Goal: Task Accomplishment & Management: Complete application form

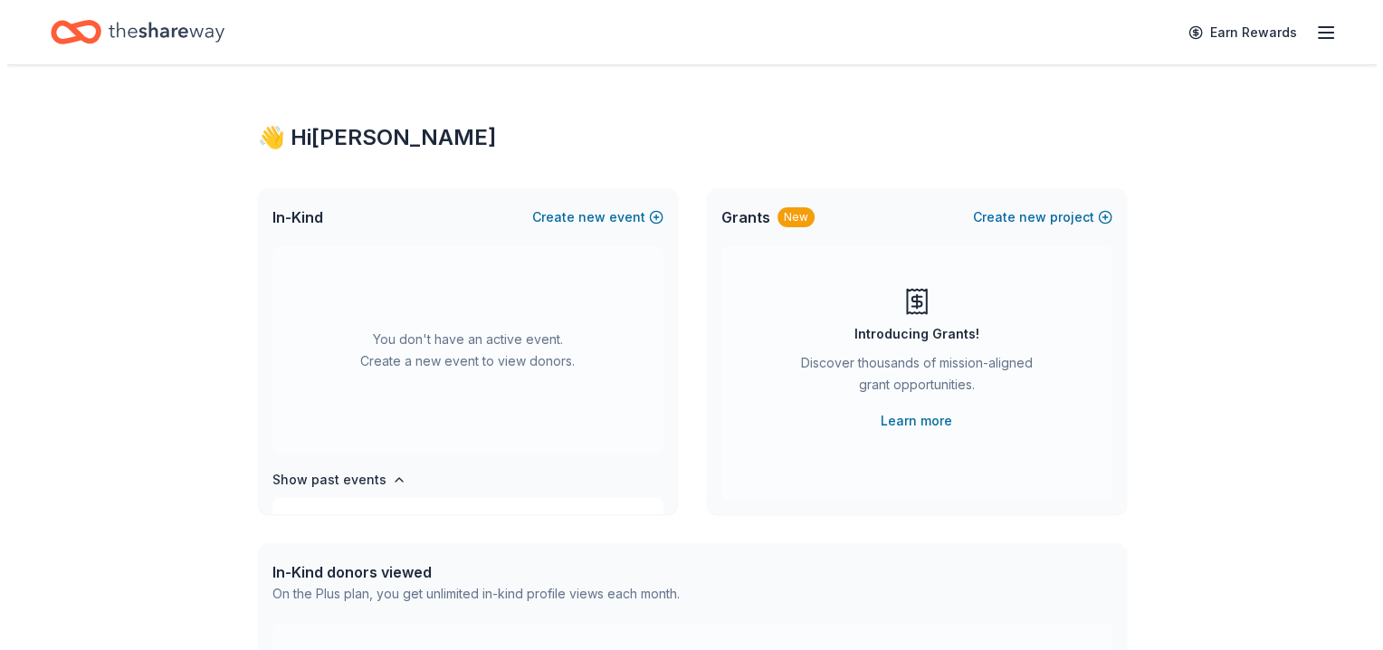
scroll to position [208, 0]
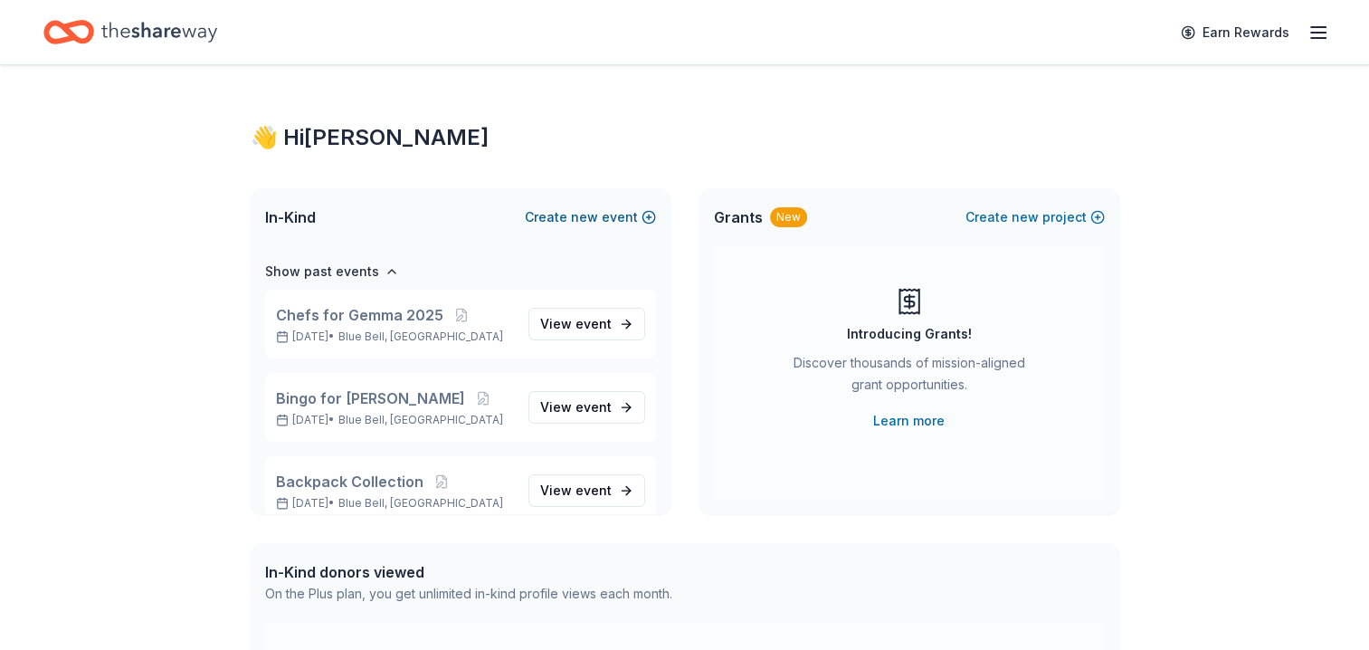
click at [647, 216] on button "Create new event" at bounding box center [590, 217] width 131 height 22
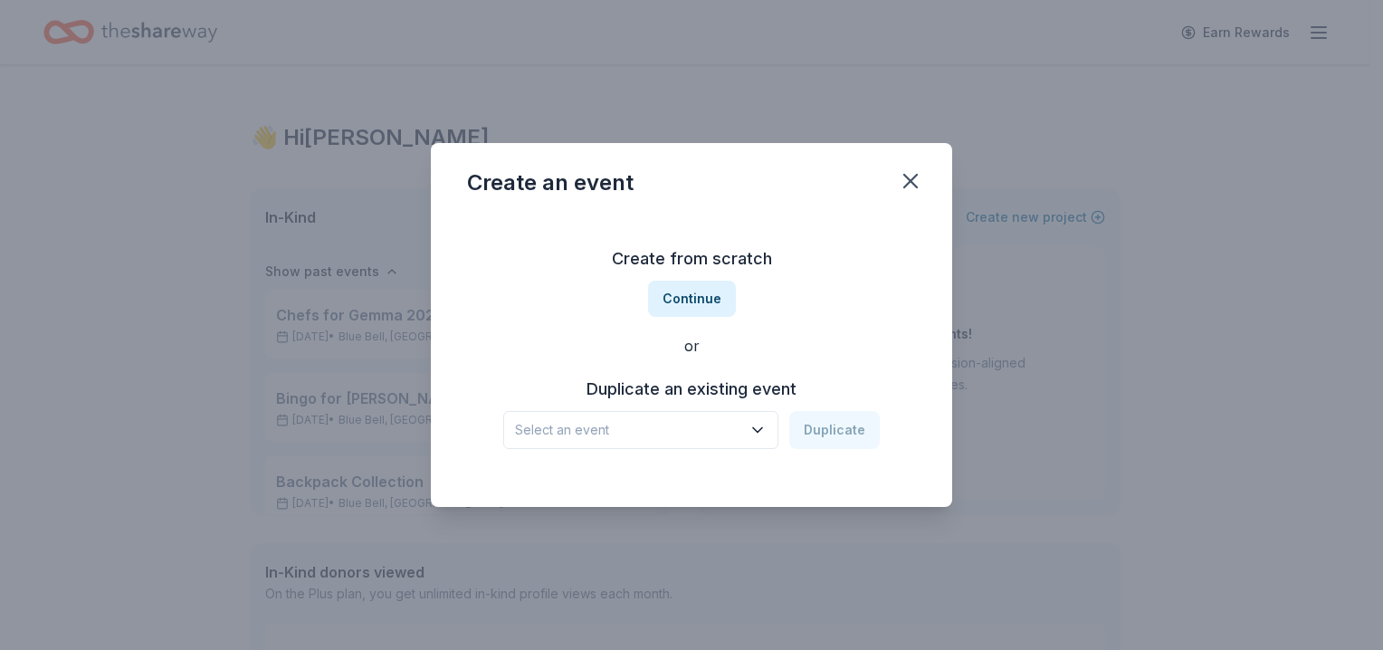
click at [763, 427] on icon "button" at bounding box center [758, 430] width 18 height 18
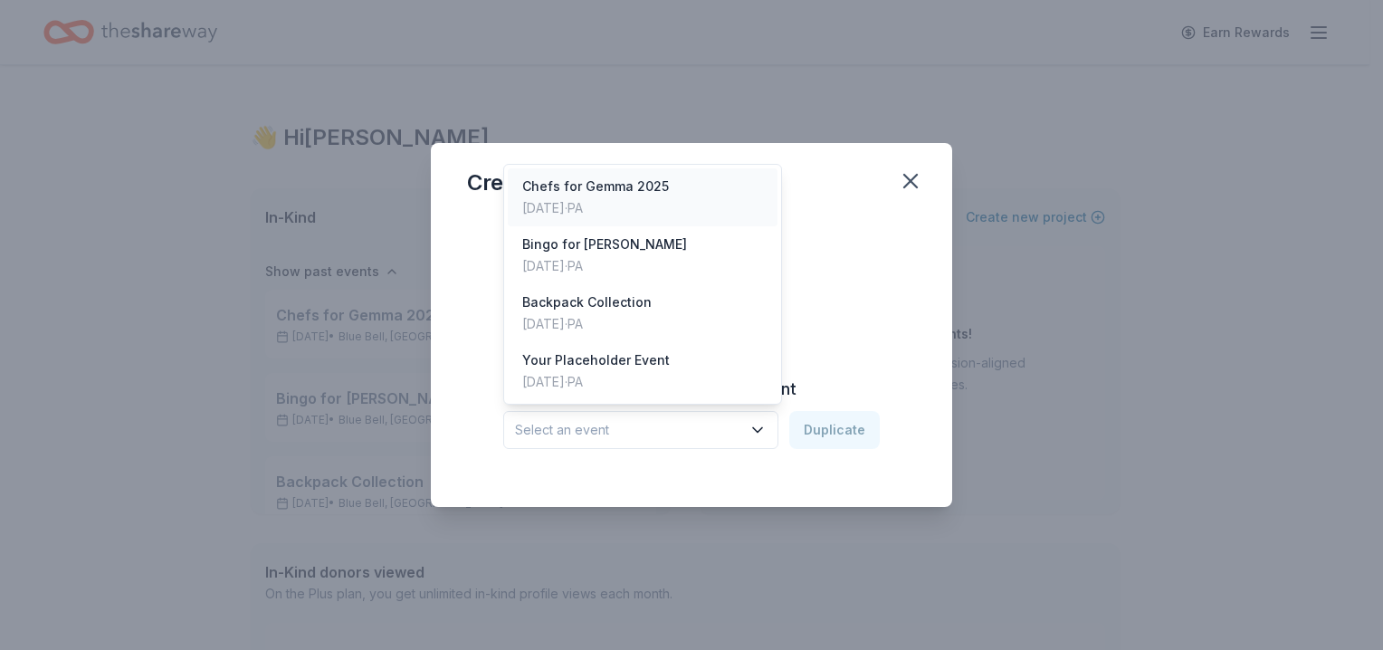
click at [711, 199] on div "Chefs for Gemma [DATE], 2025 · [GEOGRAPHIC_DATA]" at bounding box center [643, 197] width 270 height 58
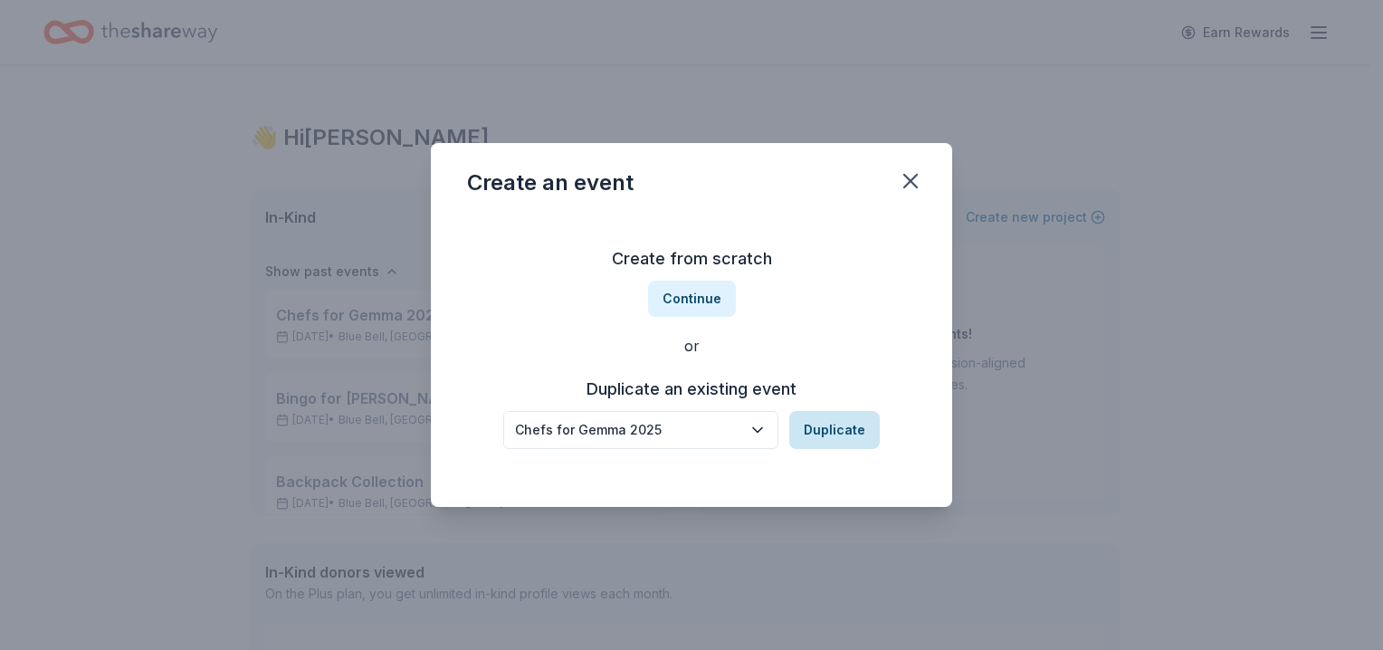
click at [841, 427] on button "Duplicate" at bounding box center [834, 430] width 91 height 38
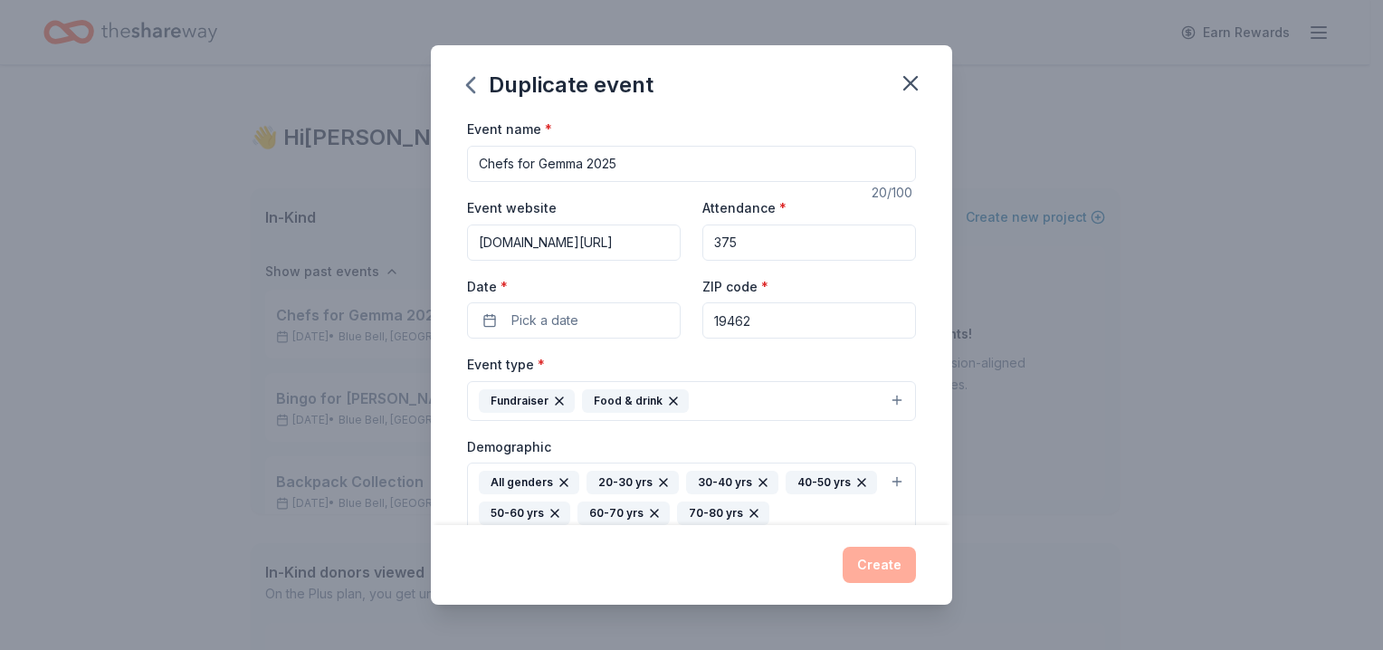
click at [624, 158] on input "Chefs for Gemma 2025" at bounding box center [691, 164] width 449 height 36
type input "Chefs for Gemma 2026"
click at [644, 199] on div "Event website [DOMAIN_NAME][URL]" at bounding box center [574, 228] width 214 height 64
click at [573, 319] on span "Pick a date" at bounding box center [544, 321] width 67 height 22
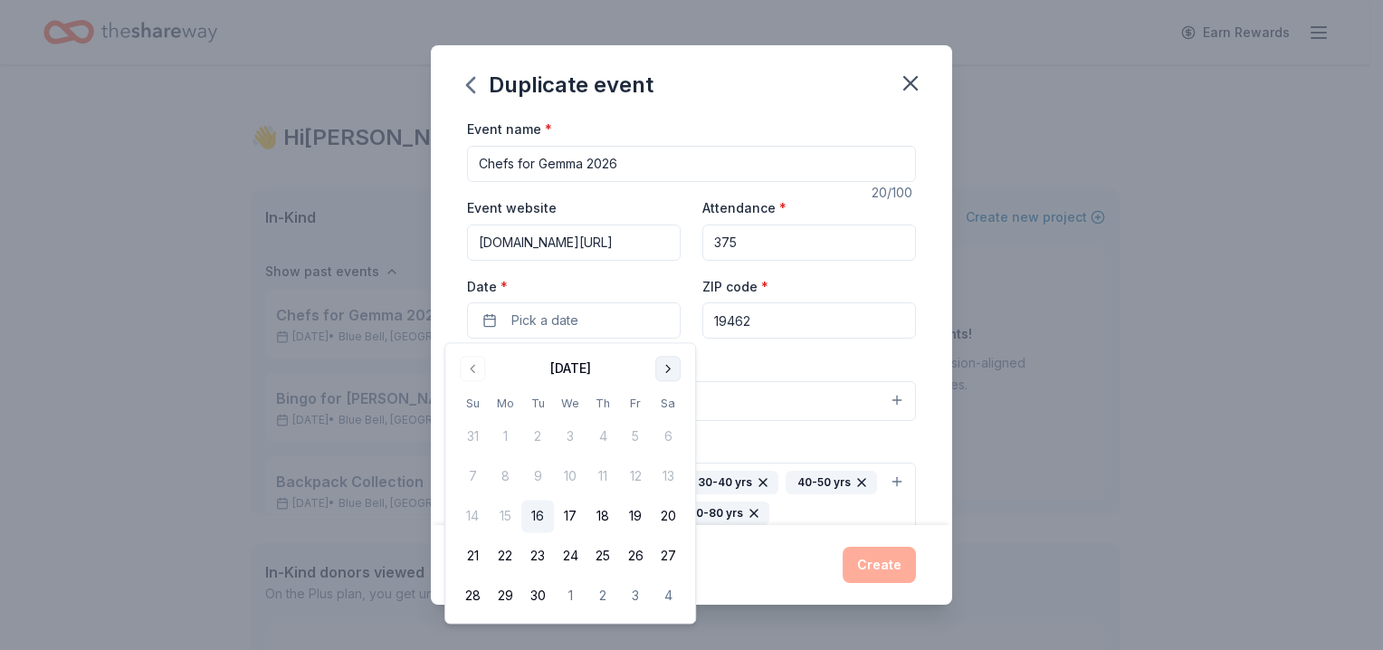
click at [669, 369] on button "Go to next month" at bounding box center [667, 368] width 25 height 25
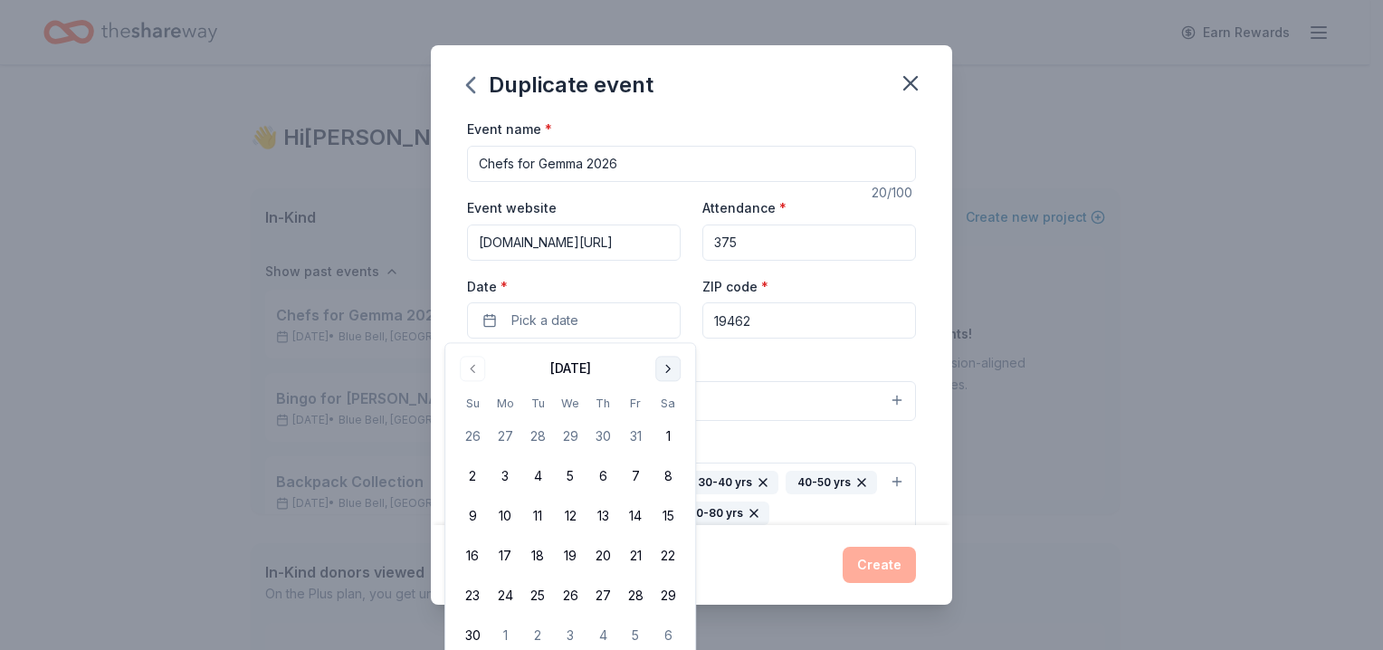
click at [669, 369] on button "Go to next month" at bounding box center [667, 368] width 25 height 25
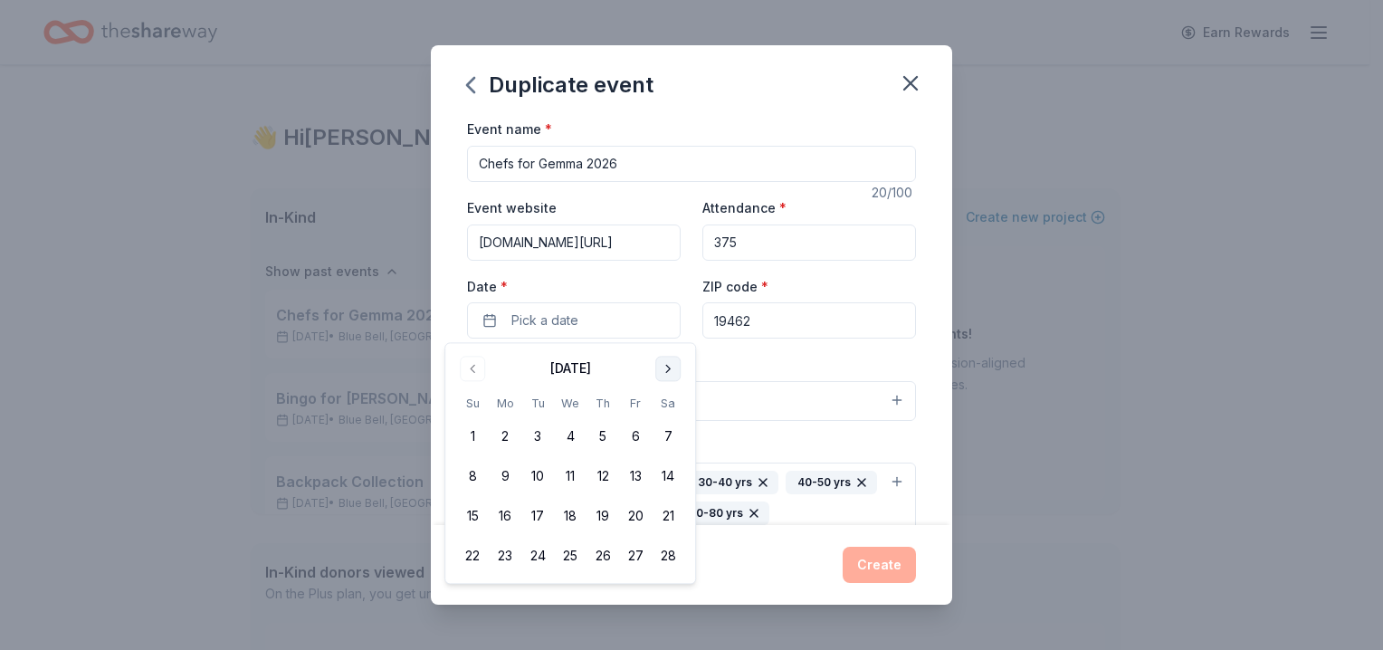
click at [669, 369] on button "Go to next month" at bounding box center [667, 368] width 25 height 25
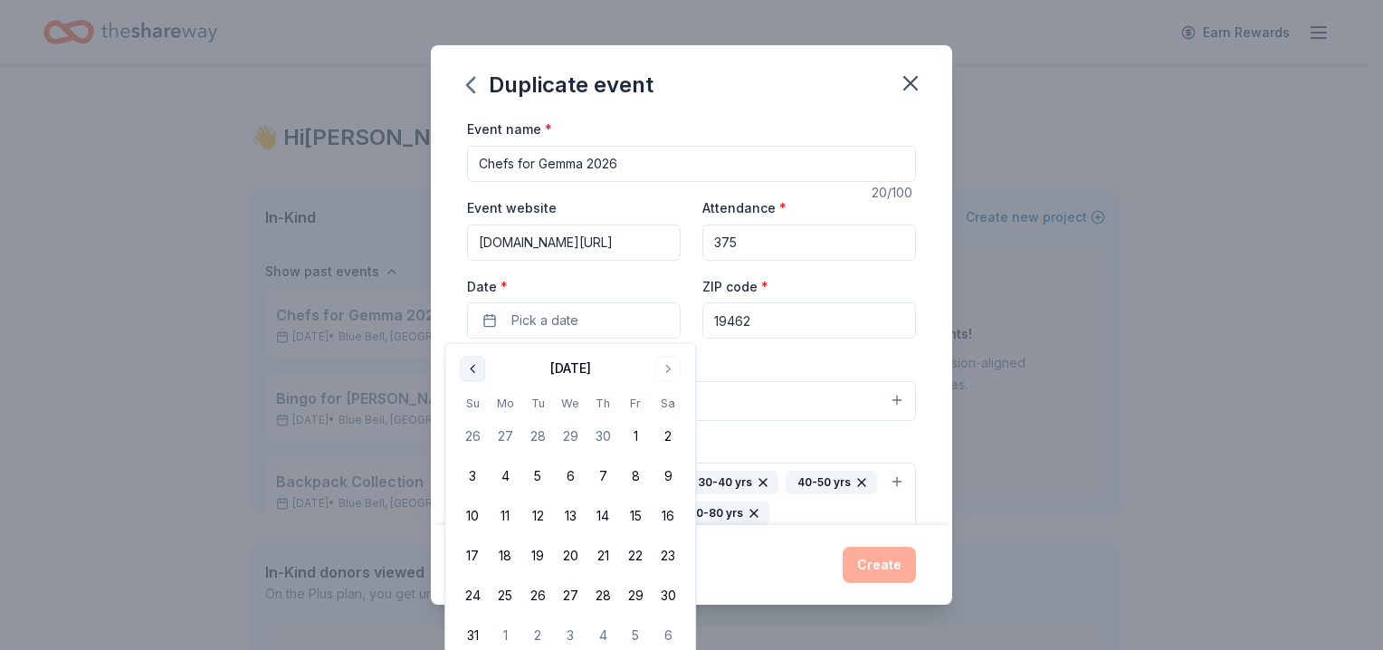
click at [468, 368] on button "Go to previous month" at bounding box center [472, 368] width 25 height 25
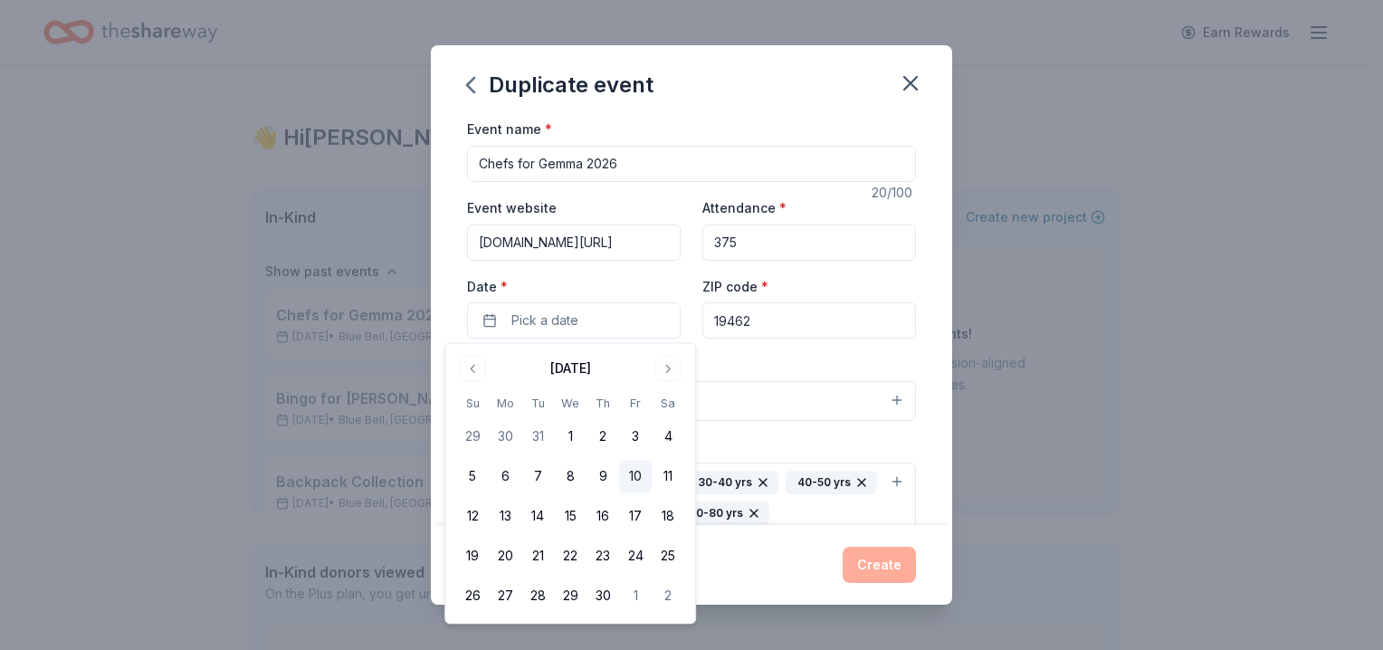
click at [635, 477] on button "10" at bounding box center [635, 477] width 33 height 33
click at [805, 358] on div "Event type * Fundraiser Food & drink" at bounding box center [691, 387] width 449 height 68
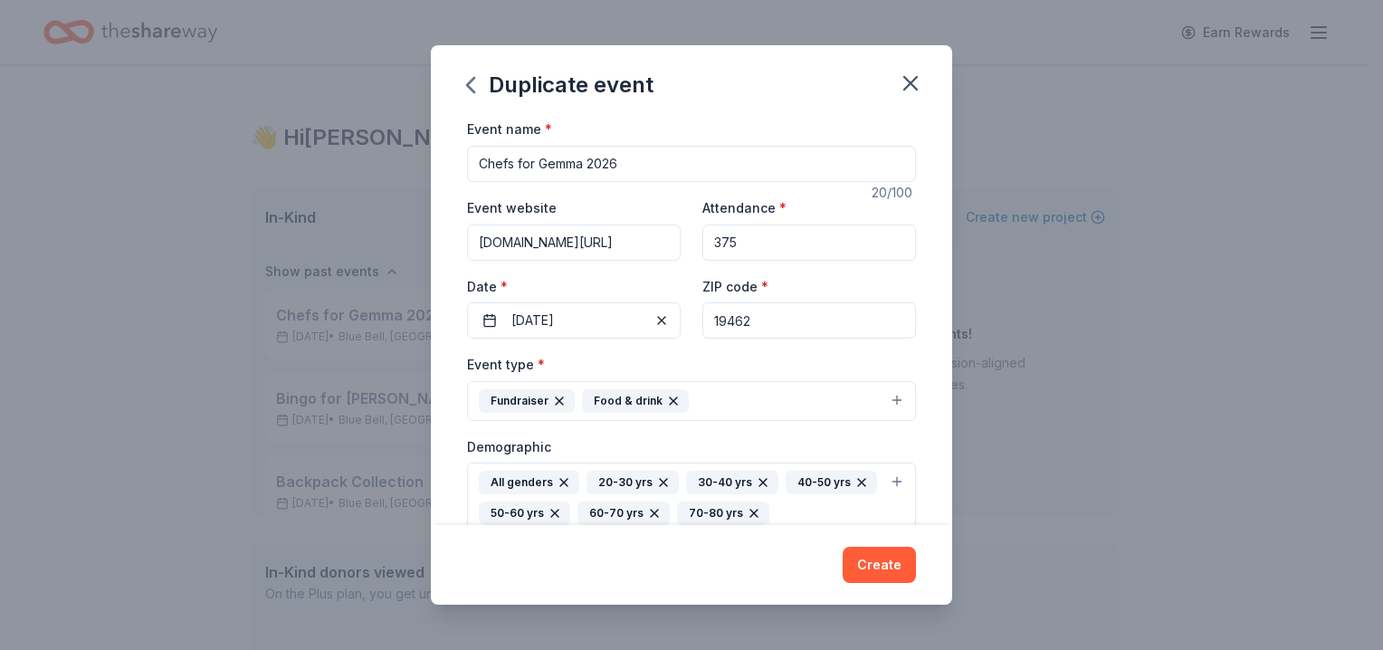
drag, startPoint x: 652, startPoint y: 239, endPoint x: 376, endPoint y: 238, distance: 276.1
click at [379, 238] on div "Duplicate event Event name * Chefs for Gemma 2026 20 /100 Event website [DOMAIN…" at bounding box center [691, 325] width 1383 height 650
type input "[URL][DOMAIN_NAME]"
drag, startPoint x: 634, startPoint y: 244, endPoint x: 279, endPoint y: 243, distance: 354.8
click at [279, 243] on div "Duplicate event Event name * Chefs for Gemma 2026 20 /100 Event website [URL][D…" at bounding box center [691, 325] width 1383 height 650
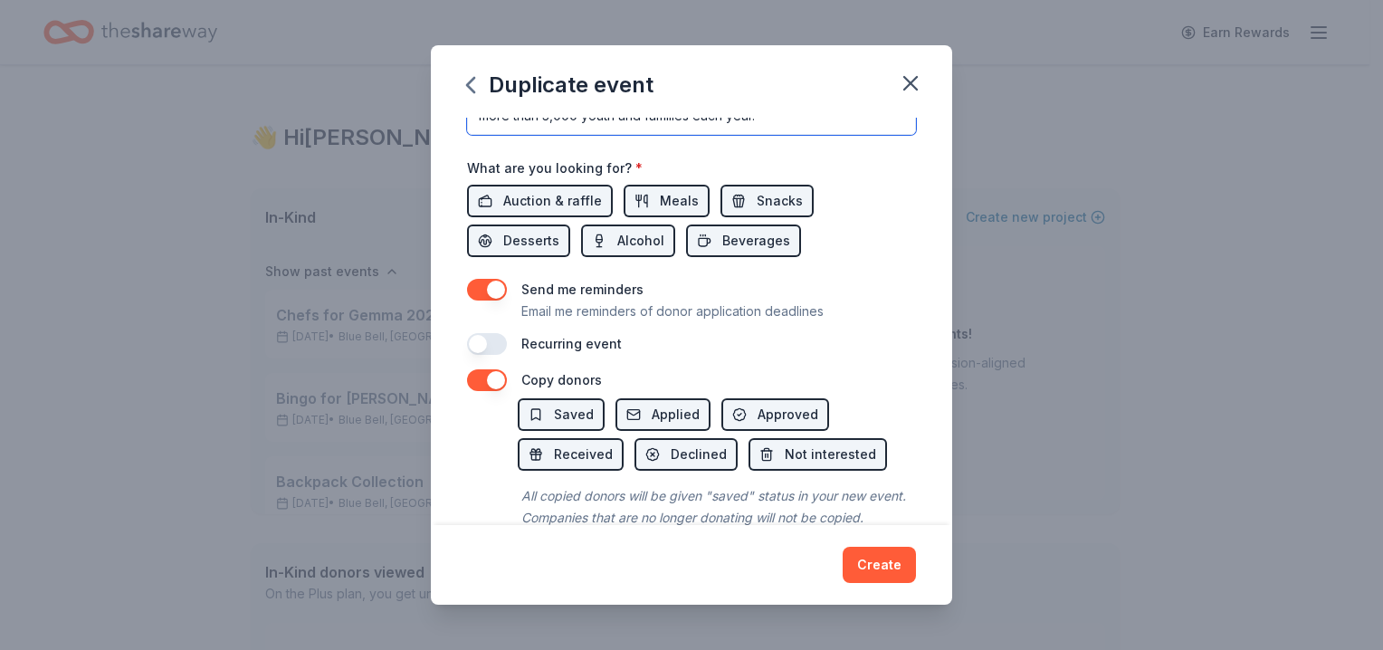
scroll to position [691, 0]
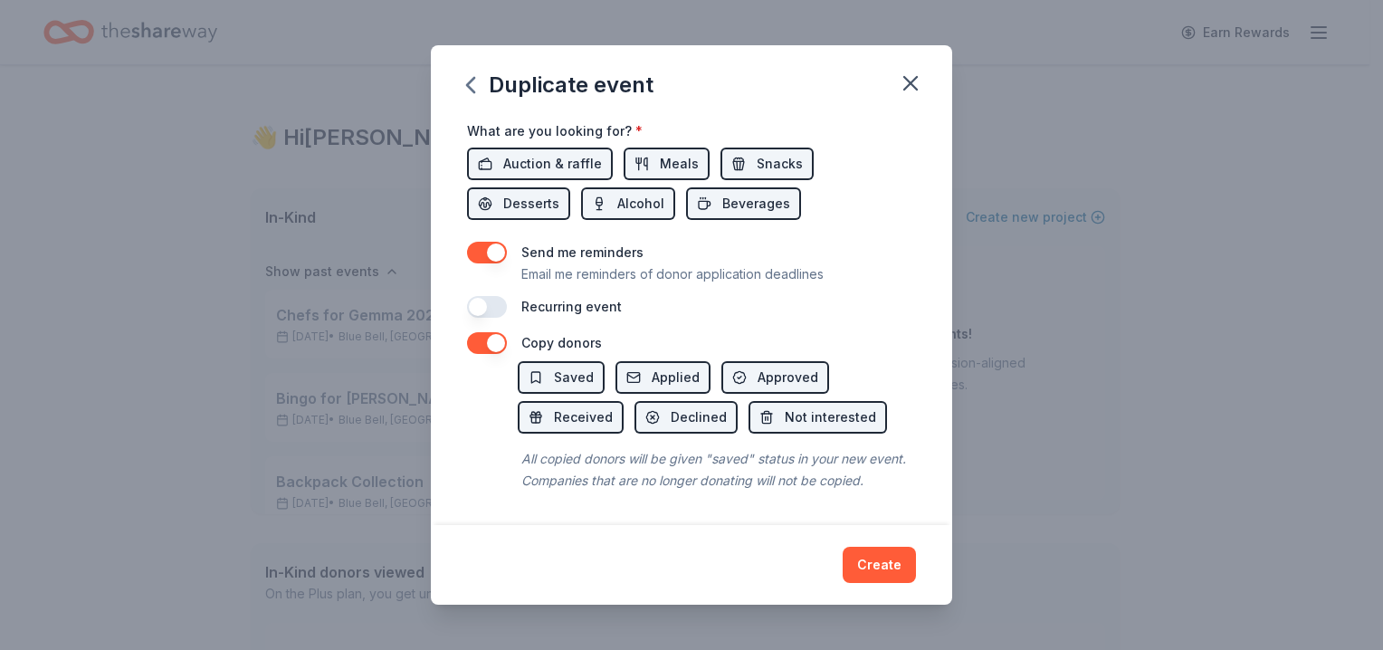
drag, startPoint x: 870, startPoint y: 560, endPoint x: 882, endPoint y: 262, distance: 298.0
click at [883, 262] on div "Duplicate event Event name * Chefs for Gemma 2026 20 /100 Event website [URL][D…" at bounding box center [691, 324] width 521 height 558
click at [882, 565] on button "Create" at bounding box center [879, 565] width 73 height 36
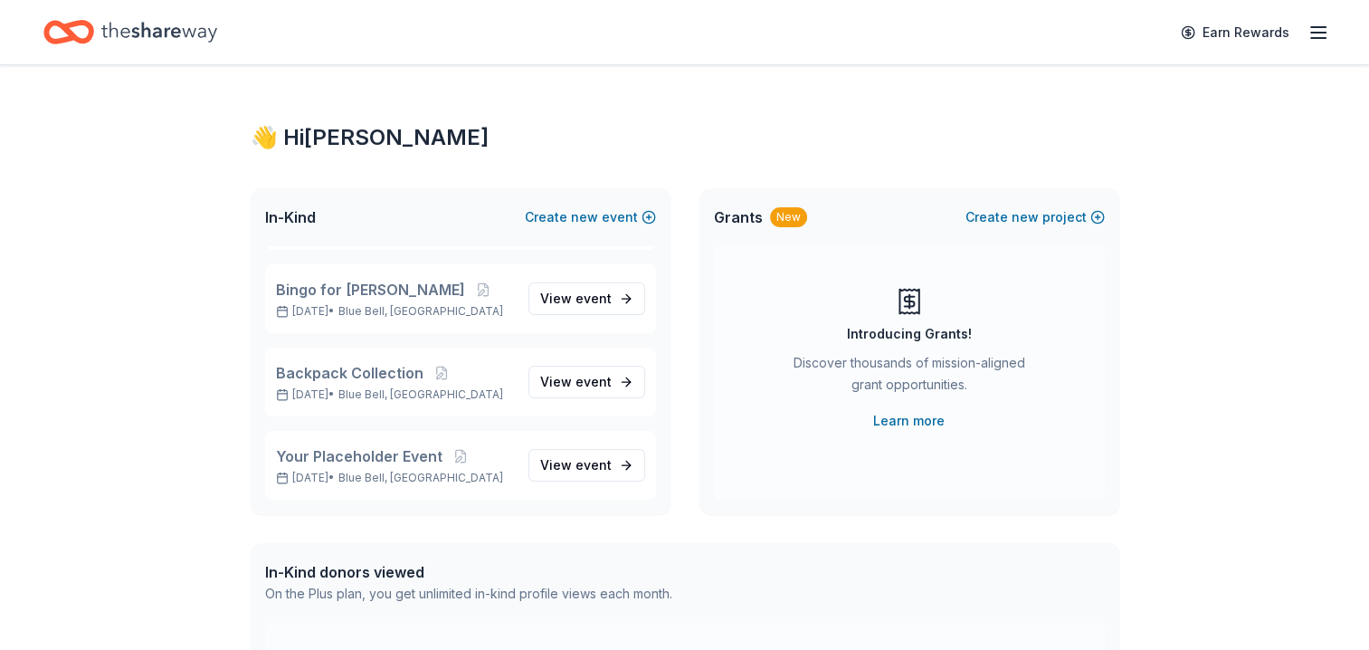
scroll to position [69, 0]
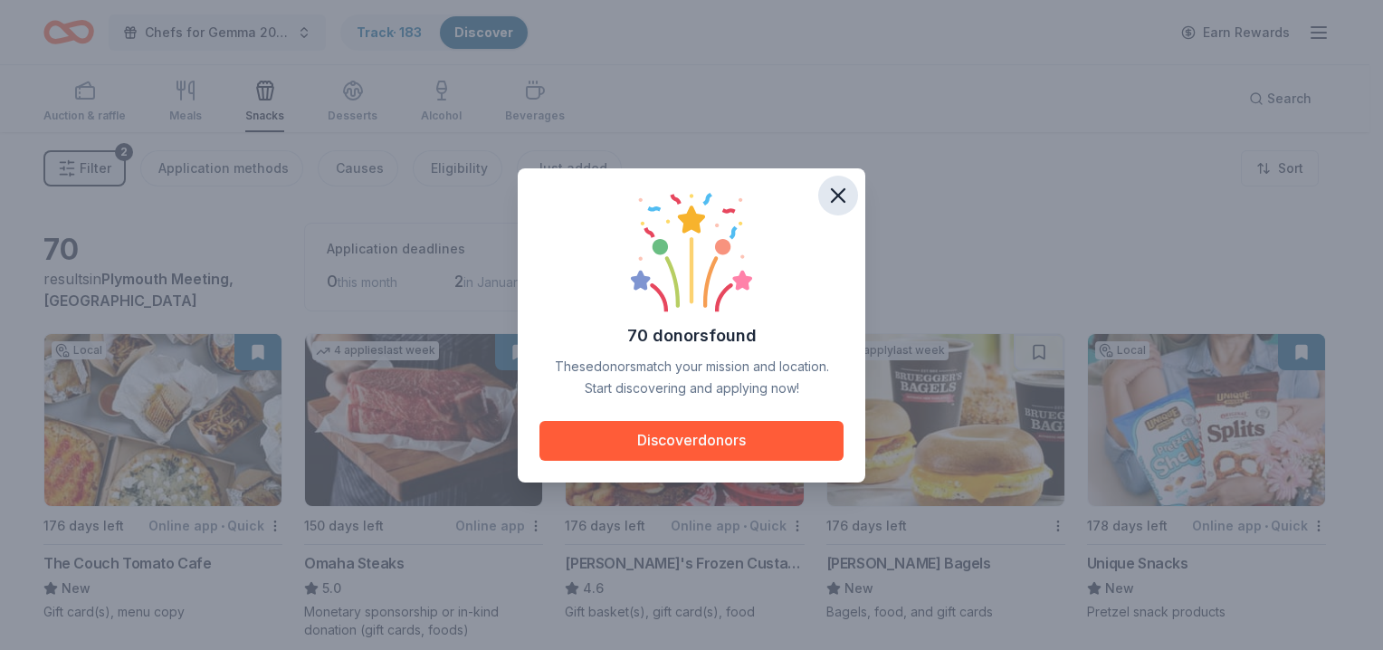
click at [844, 191] on icon "button" at bounding box center [838, 195] width 13 height 13
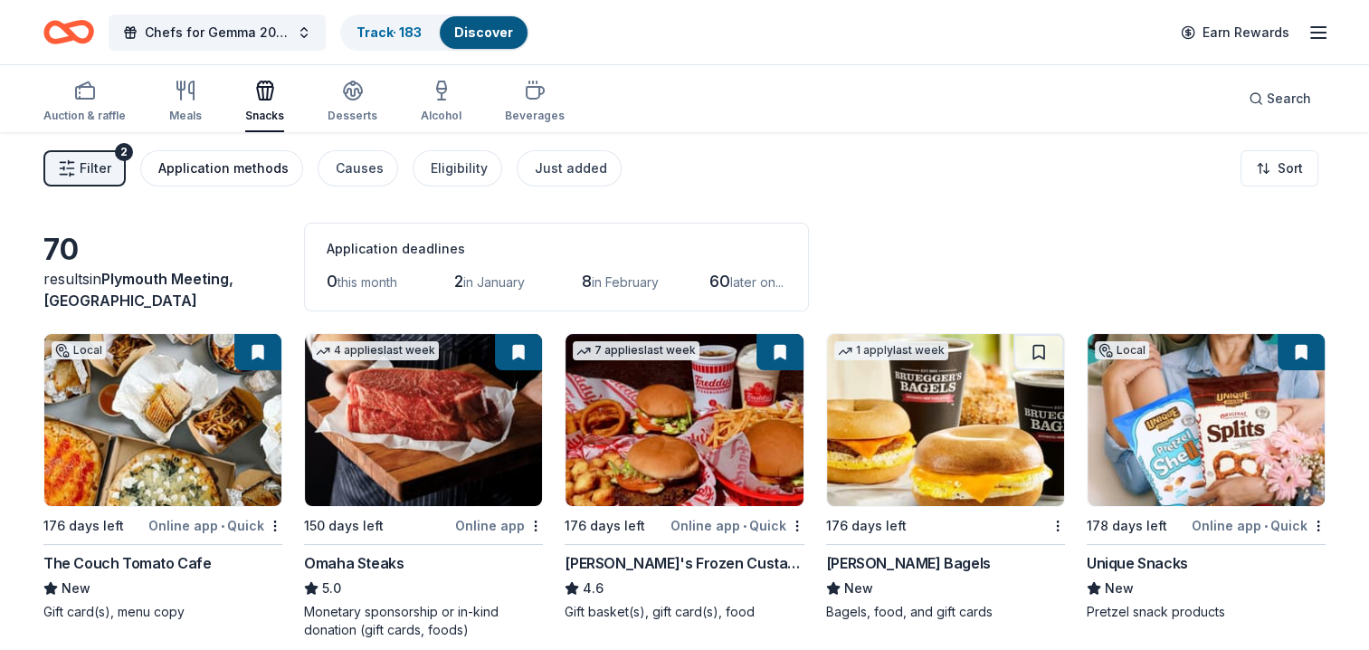
click at [221, 162] on div "Application methods" at bounding box center [223, 168] width 130 height 22
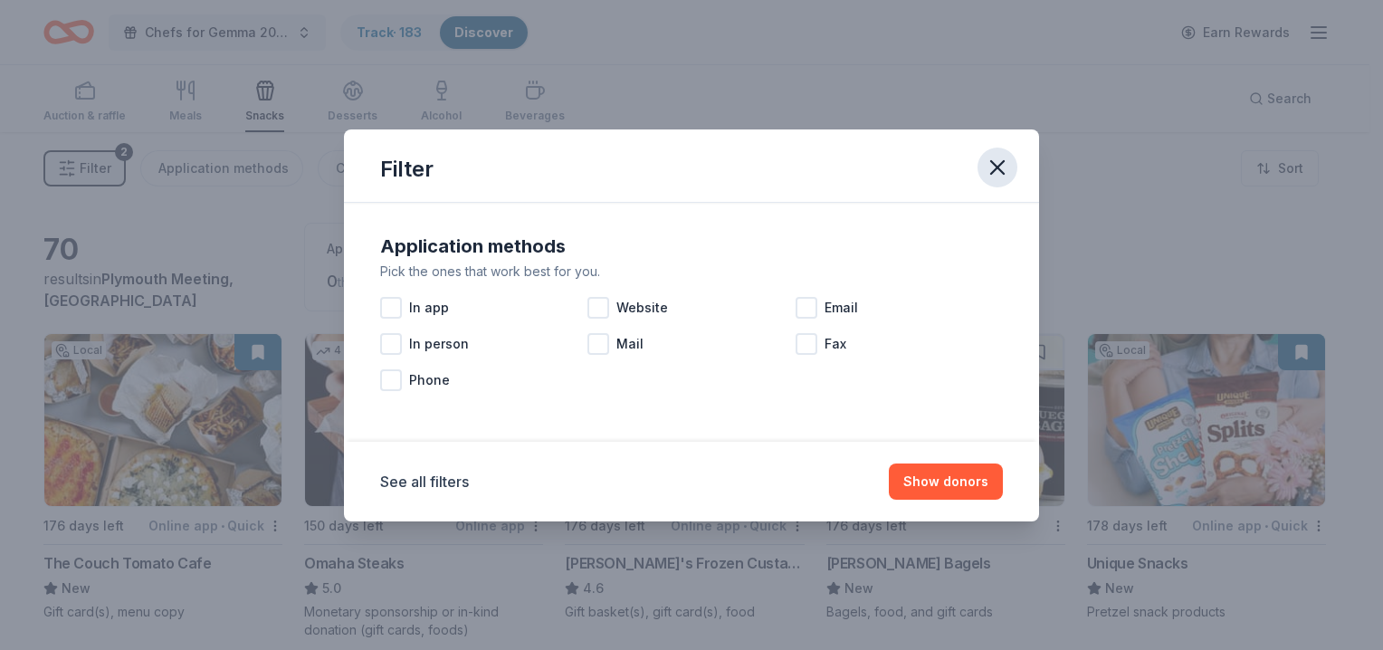
click at [1006, 167] on icon "button" at bounding box center [997, 167] width 25 height 25
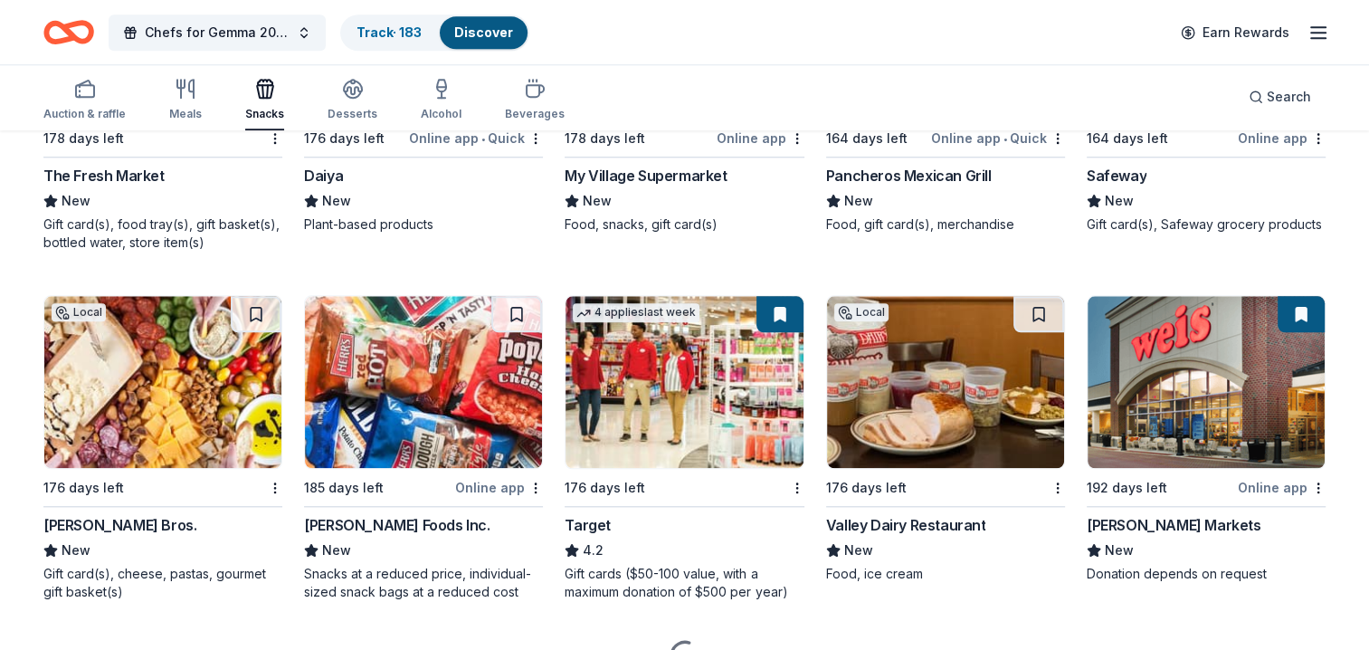
scroll to position [1842, 0]
